Goal: Information Seeking & Learning: Understand process/instructions

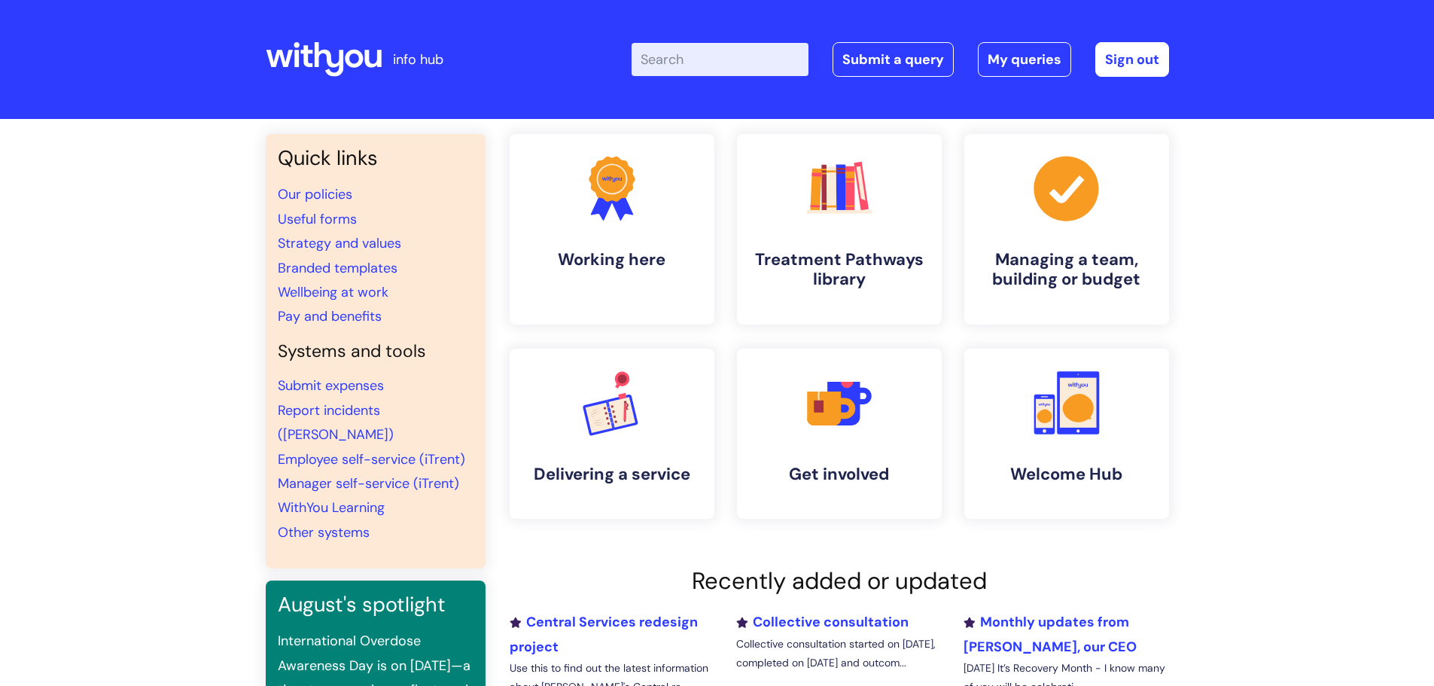
click at [705, 61] on input "Enter your search term here..." at bounding box center [720, 59] width 177 height 33
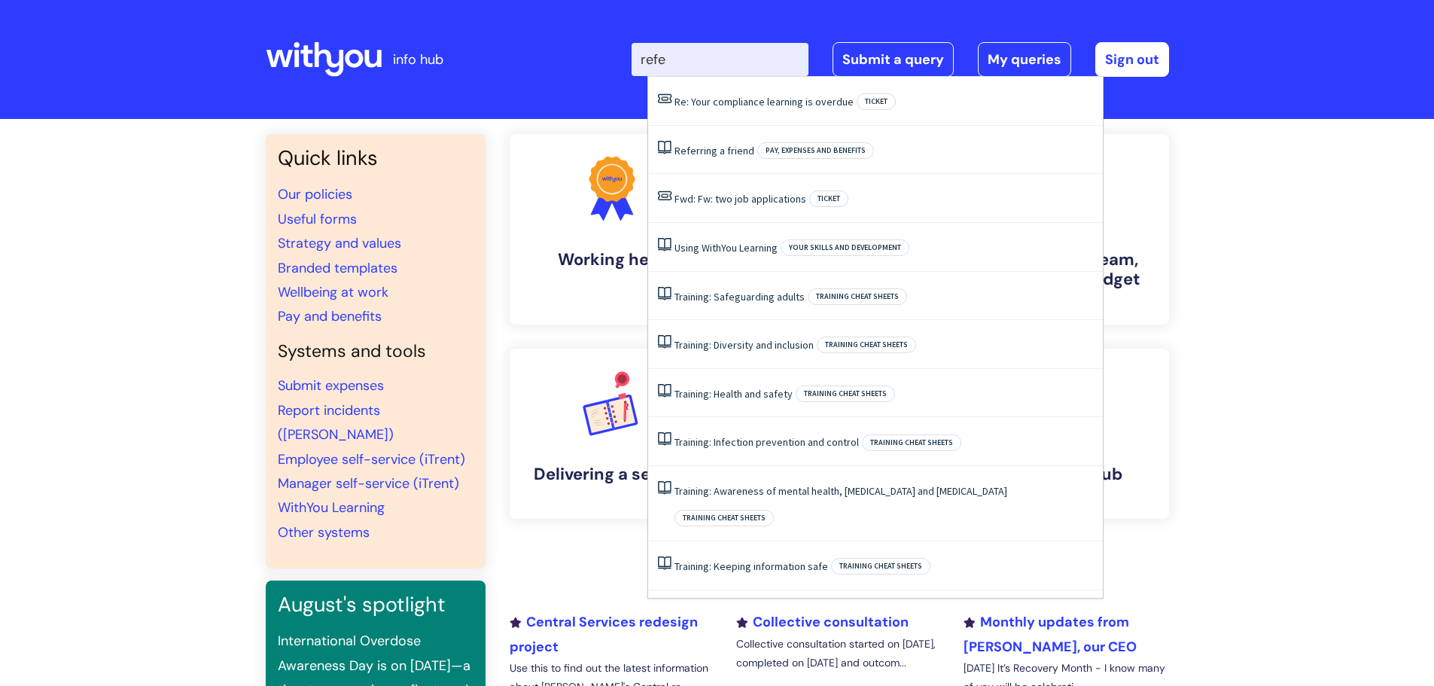
type input "refer"
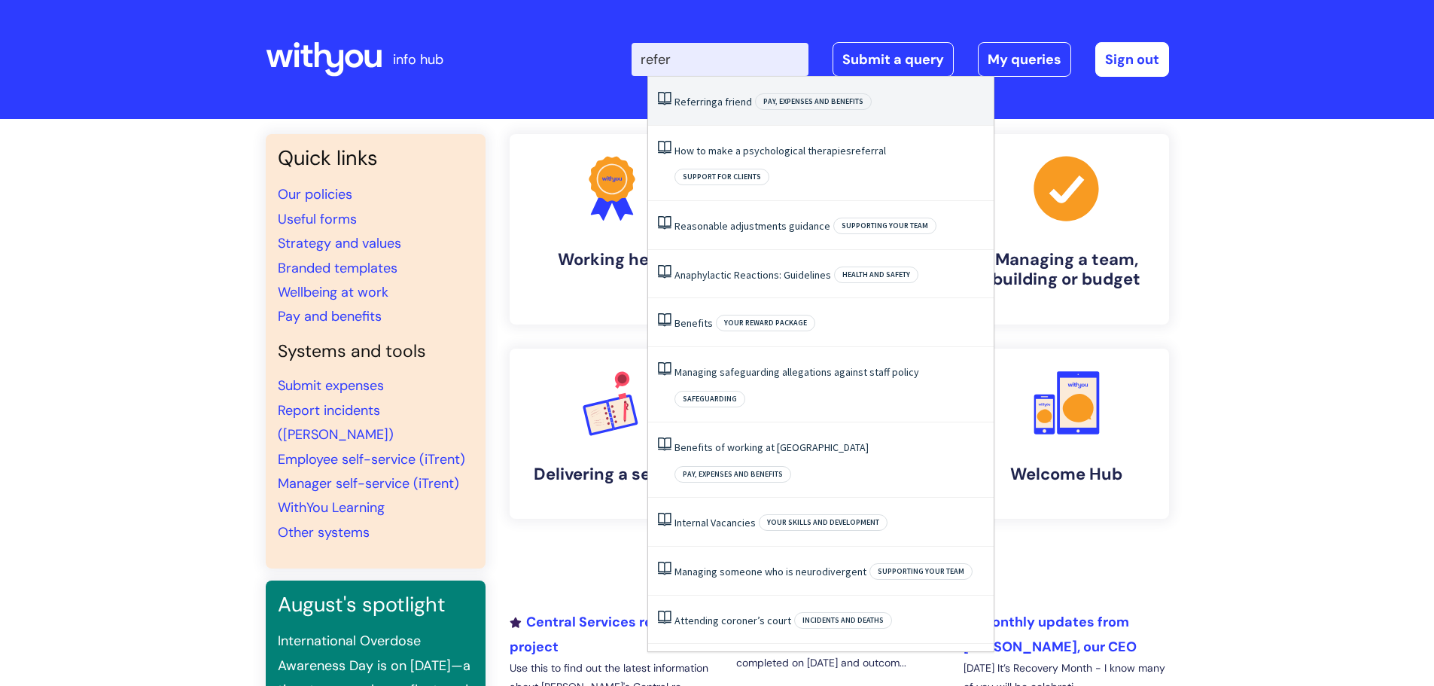
click at [711, 110] on li "Referring a friend Pay, expenses and benefits" at bounding box center [821, 101] width 346 height 49
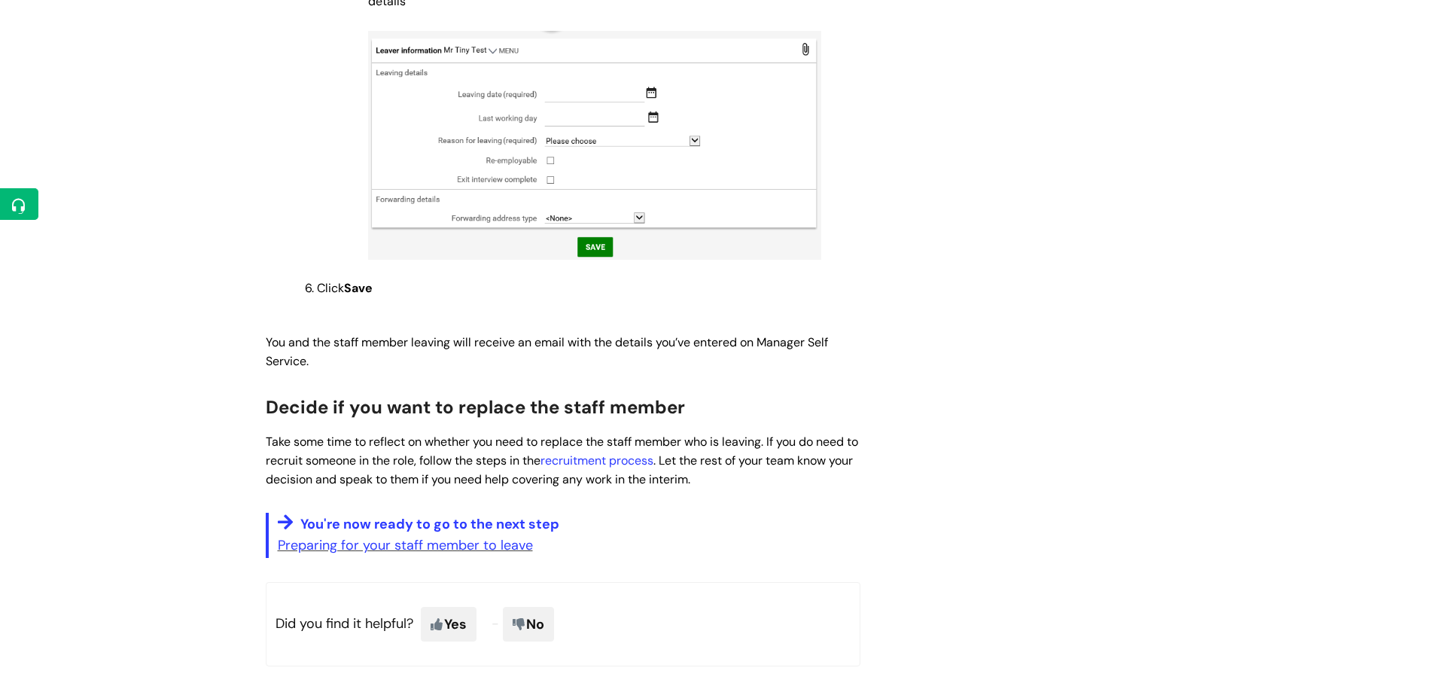
scroll to position [1280, 0]
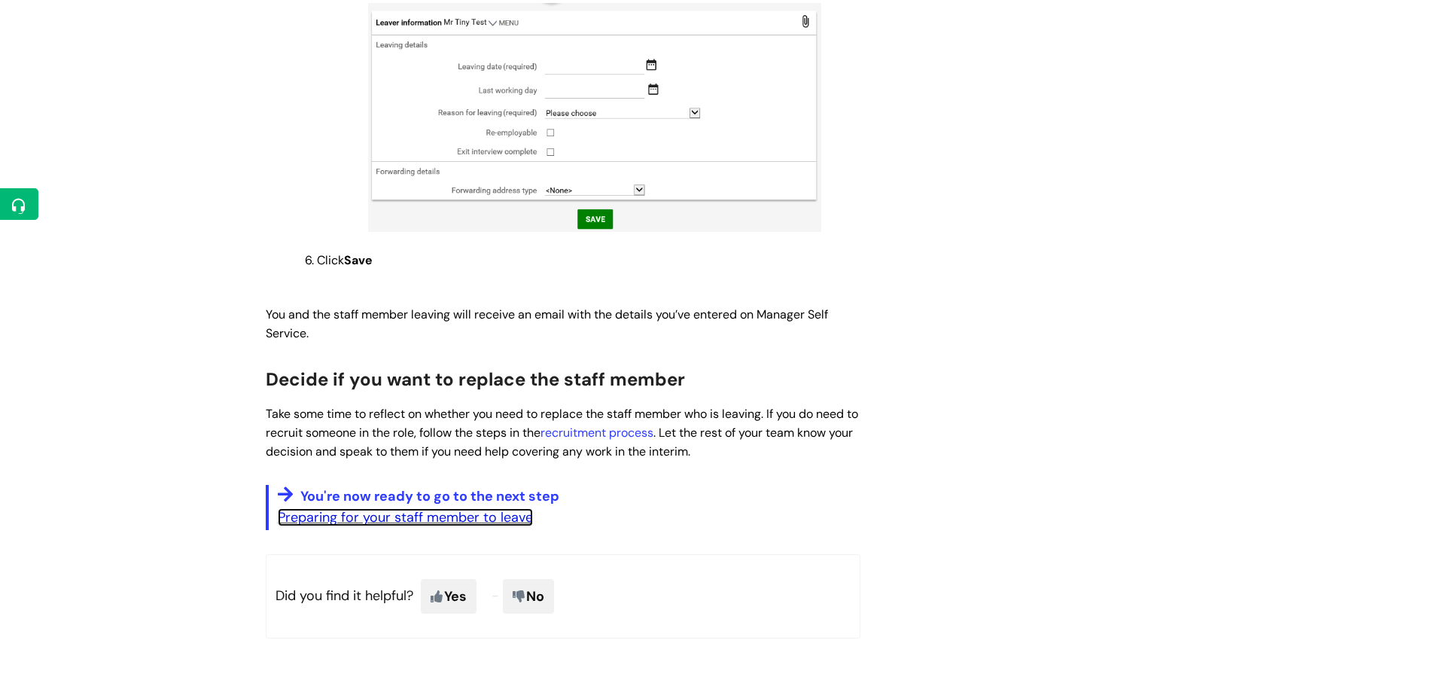
drag, startPoint x: 475, startPoint y: 495, endPoint x: 684, endPoint y: 496, distance: 209.3
click at [475, 508] on link "Preparing for your staff member to leave" at bounding box center [405, 517] width 255 height 18
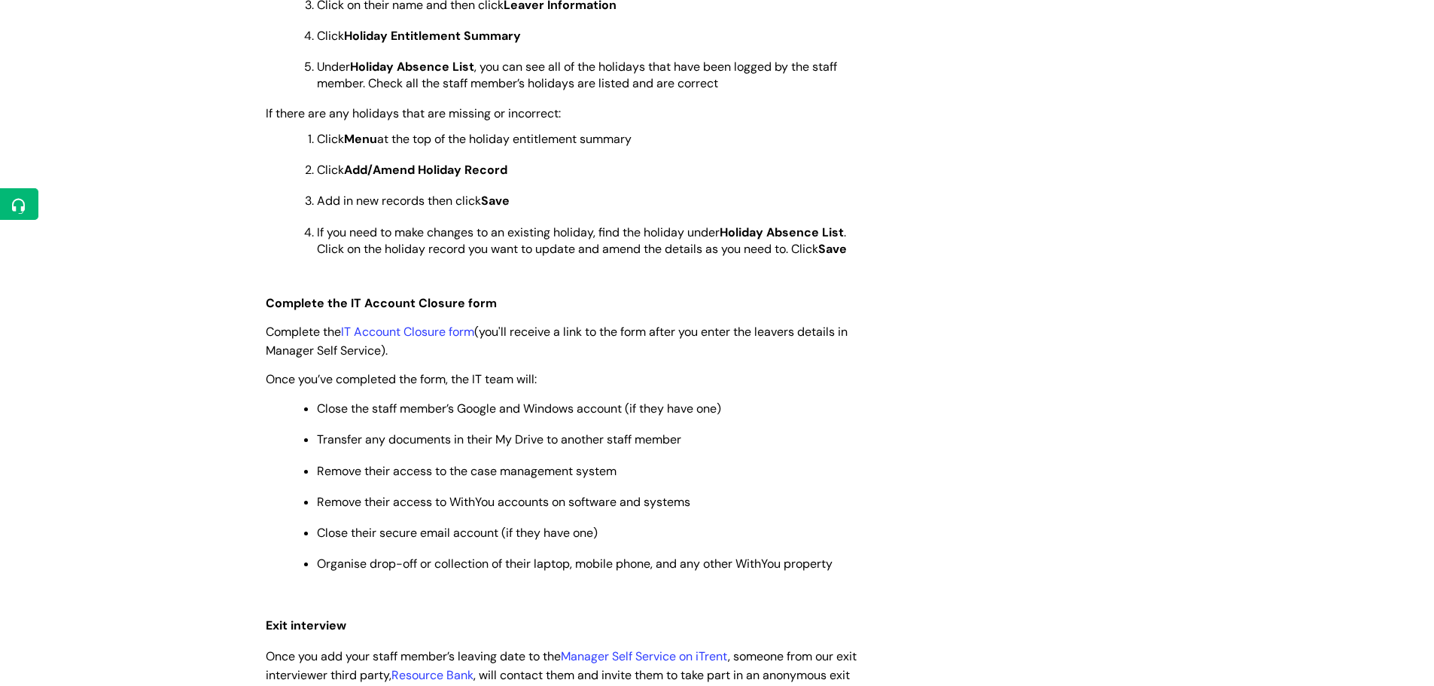
scroll to position [753, 0]
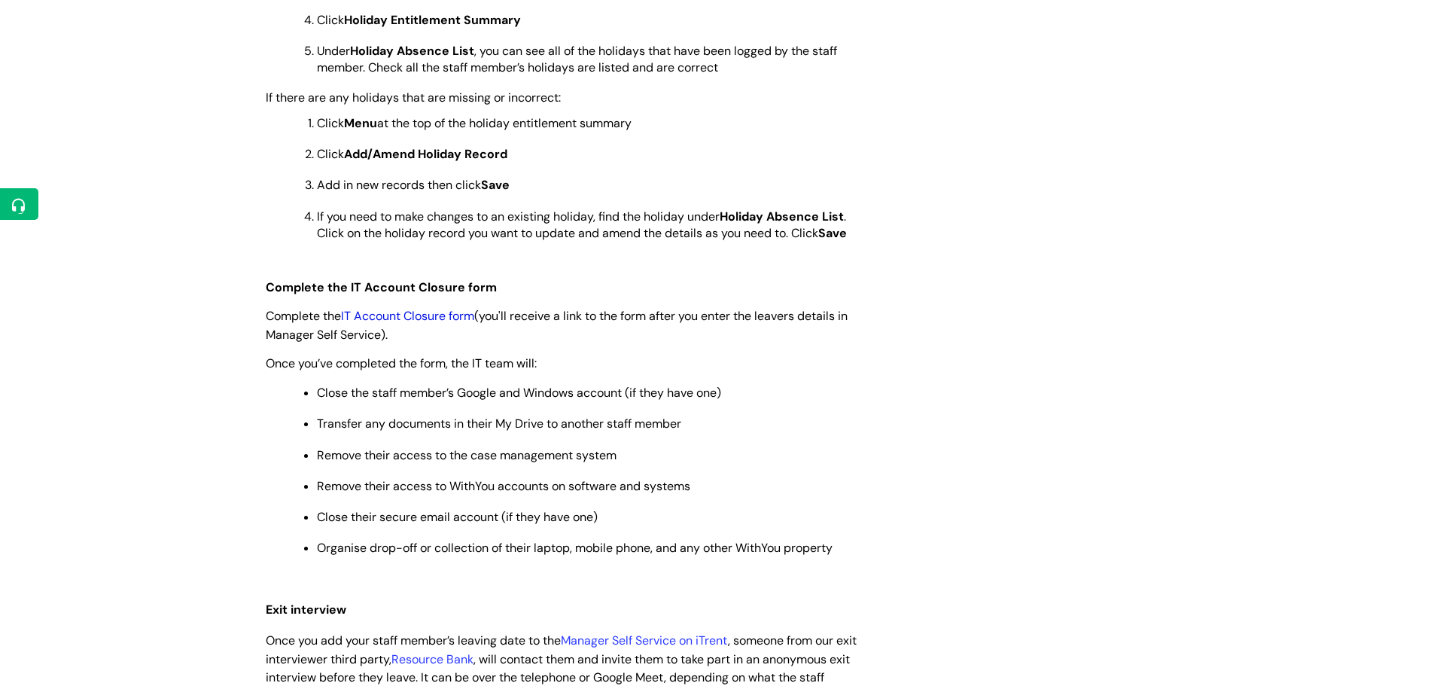
click at [414, 317] on link "IT Account Closure form" at bounding box center [407, 316] width 133 height 16
